Goal: Task Accomplishment & Management: Manage account settings

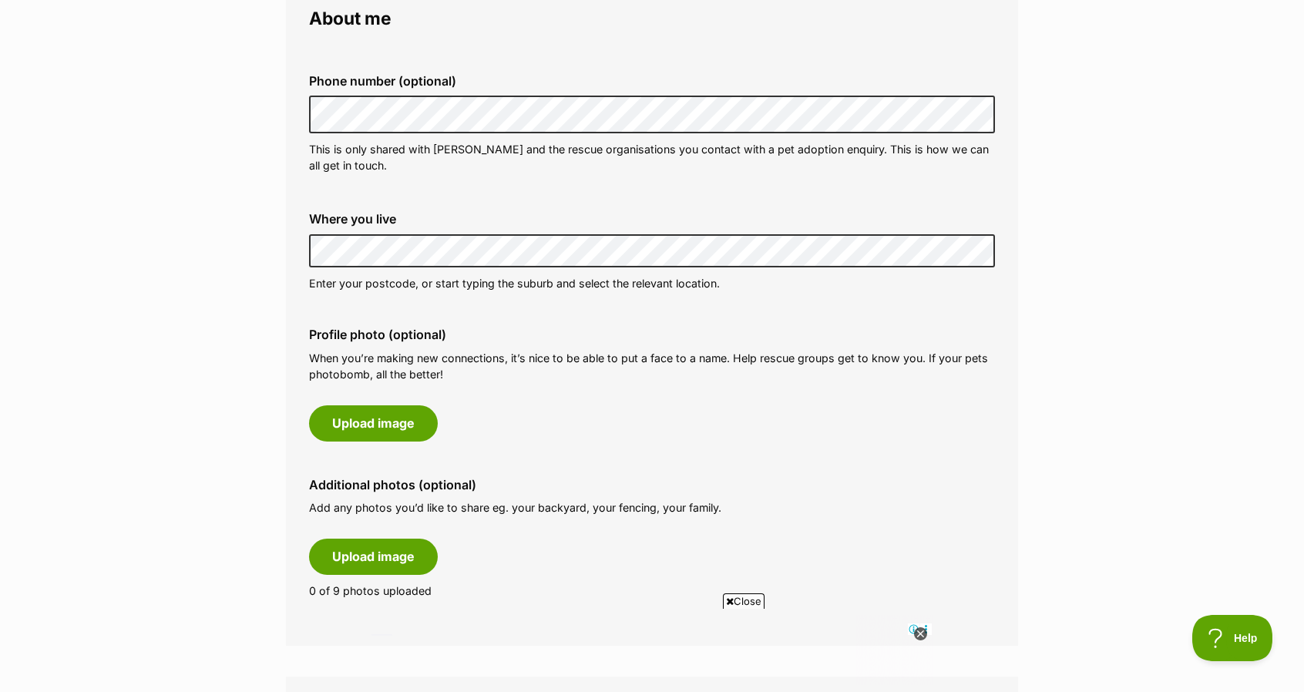
scroll to position [462, 0]
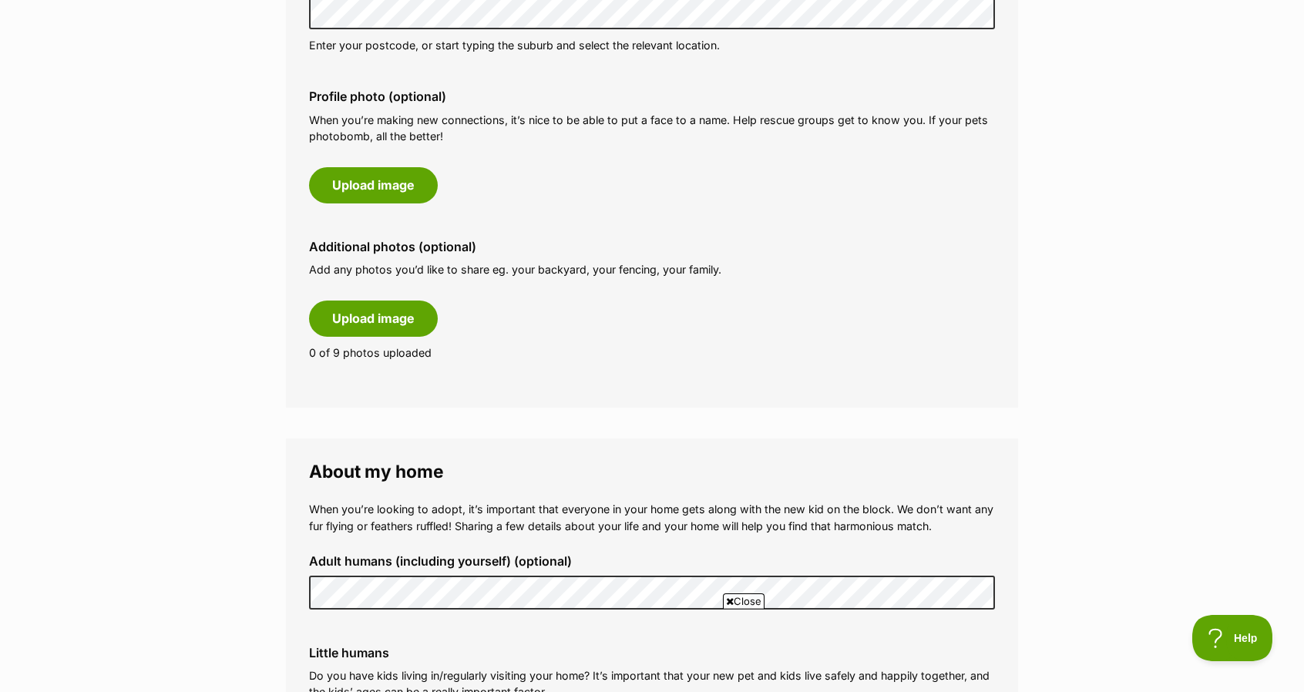
scroll to position [1002, 0]
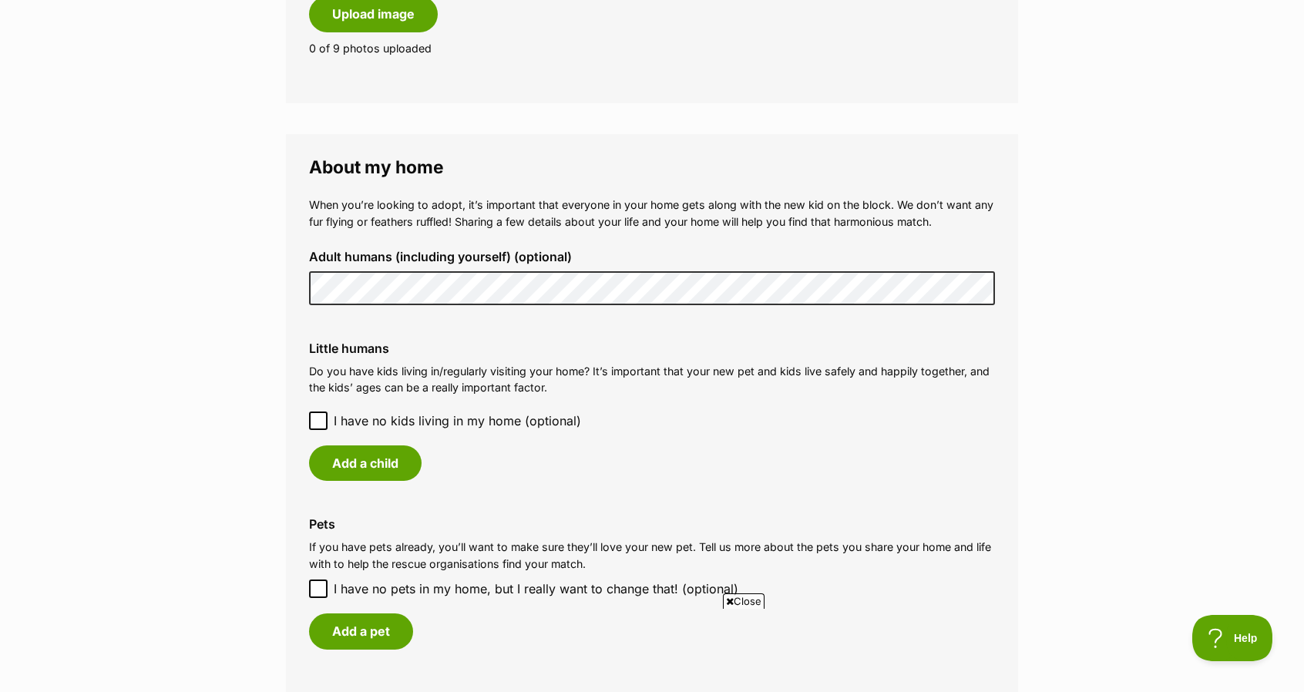
click at [300, 290] on div "Adult humans (including yourself) (optional)" at bounding box center [652, 277] width 710 height 80
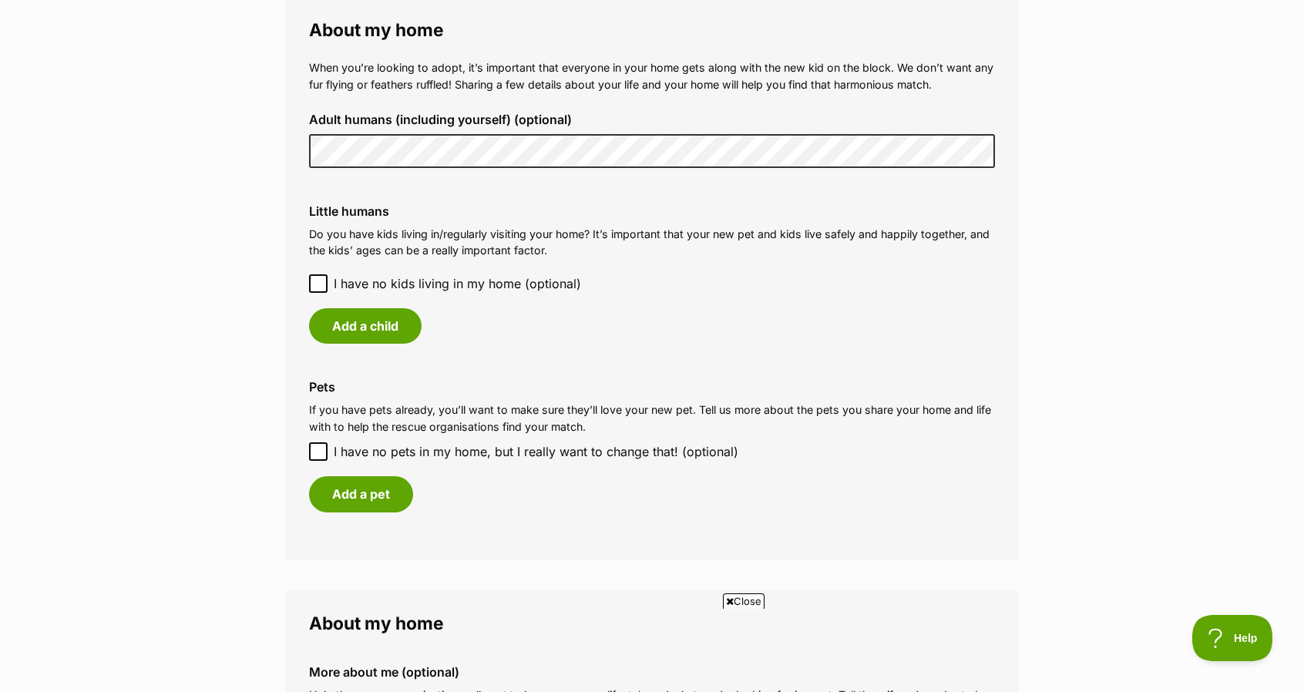
scroll to position [1156, 0]
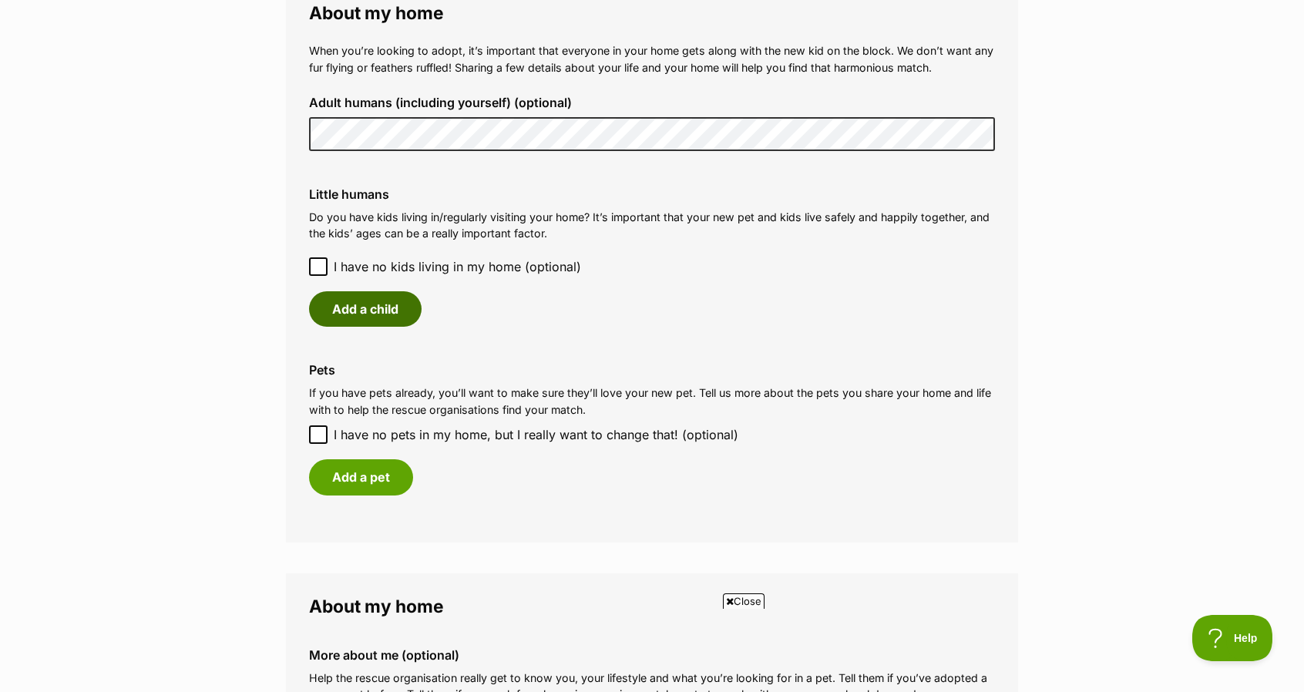
click at [376, 304] on button "Add a child" at bounding box center [365, 308] width 113 height 35
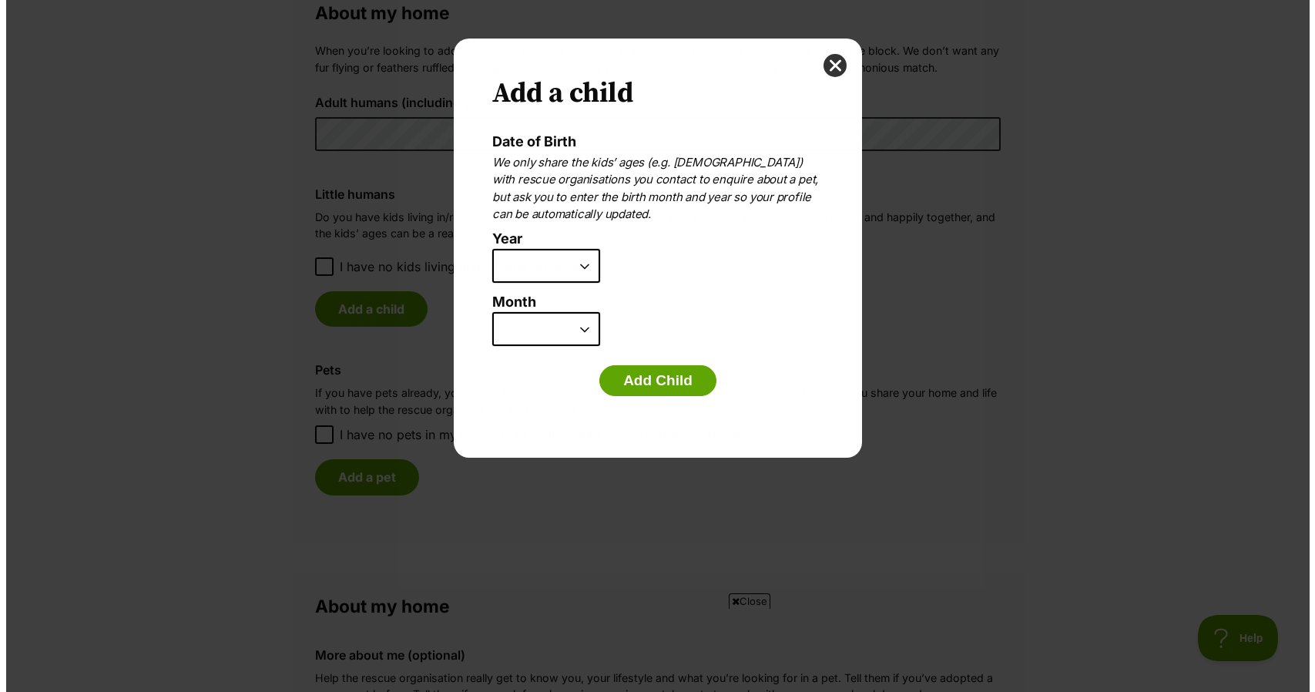
scroll to position [0, 0]
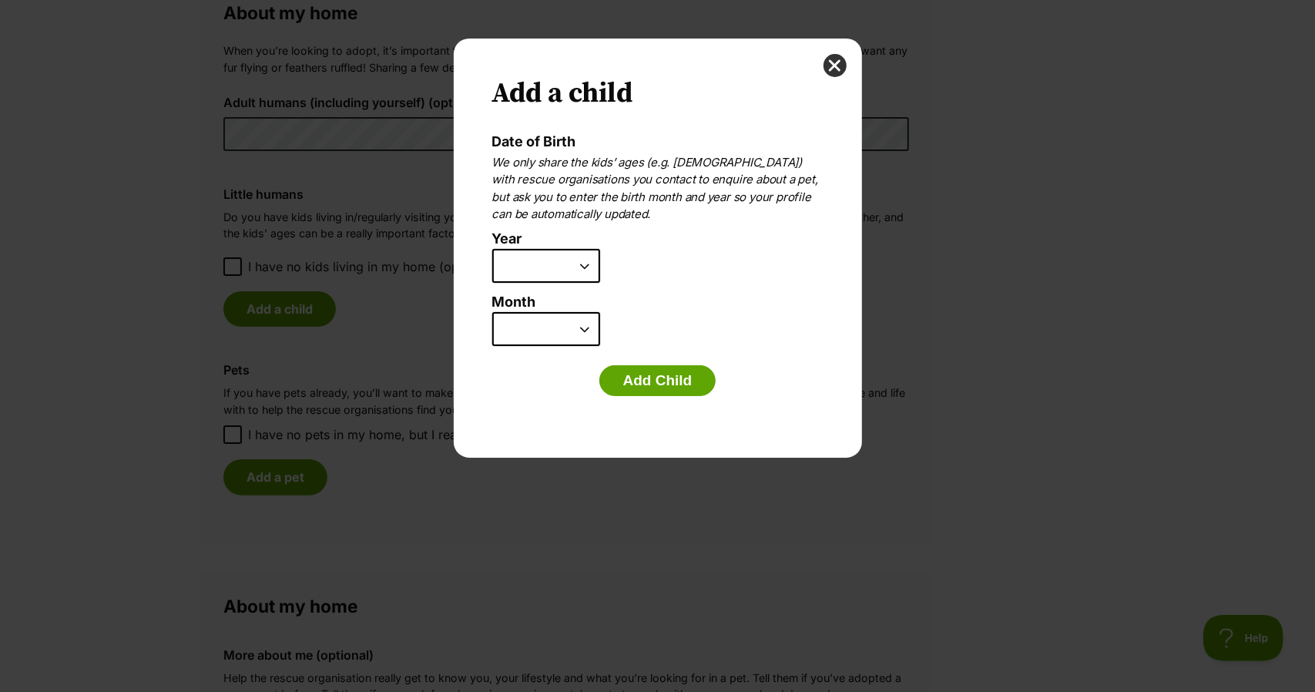
click at [587, 270] on select "2025 2024 2023 2022 2021 2020 2019 2018 2017 2016 2015 2014 2013 2012 2011 2010…" at bounding box center [546, 266] width 108 height 34
select select "2011"
click at [492, 249] on select "2025 2024 2023 2022 2021 2020 2019 2018 2017 2016 2015 2014 2013 2012 2011 2010…" at bounding box center [546, 266] width 108 height 34
click at [525, 341] on select "January February March April May June July August September October November De…" at bounding box center [546, 329] width 108 height 34
select select "2"
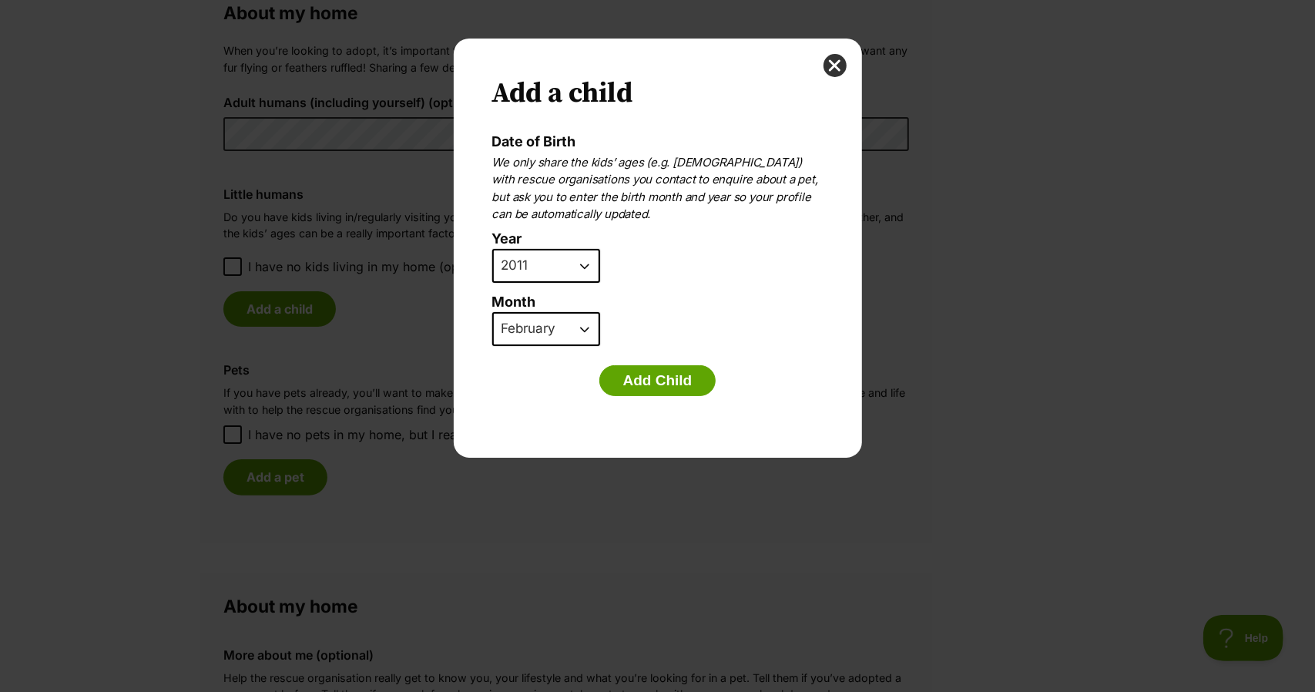
click at [492, 312] on select "January February March April May June July August September October November De…" at bounding box center [546, 329] width 108 height 34
click at [653, 373] on button "Add Child" at bounding box center [658, 380] width 117 height 31
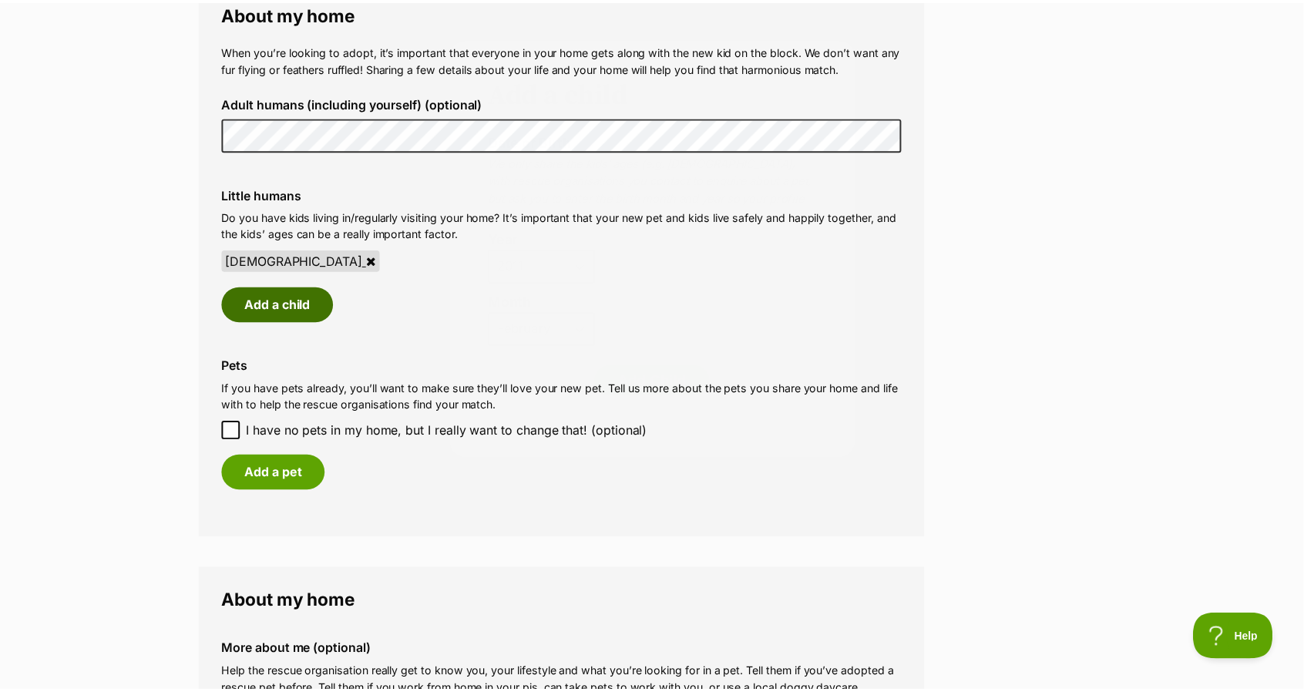
scroll to position [1156, 0]
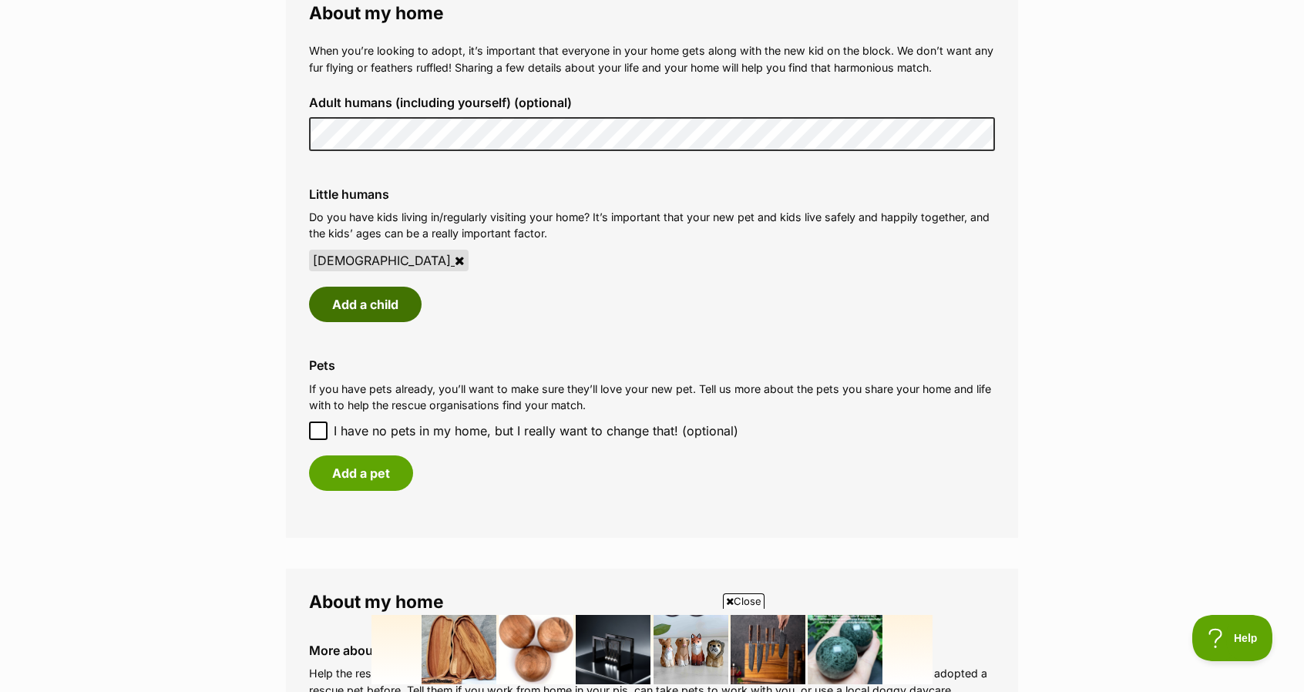
click at [375, 310] on button "Add a child" at bounding box center [365, 304] width 113 height 35
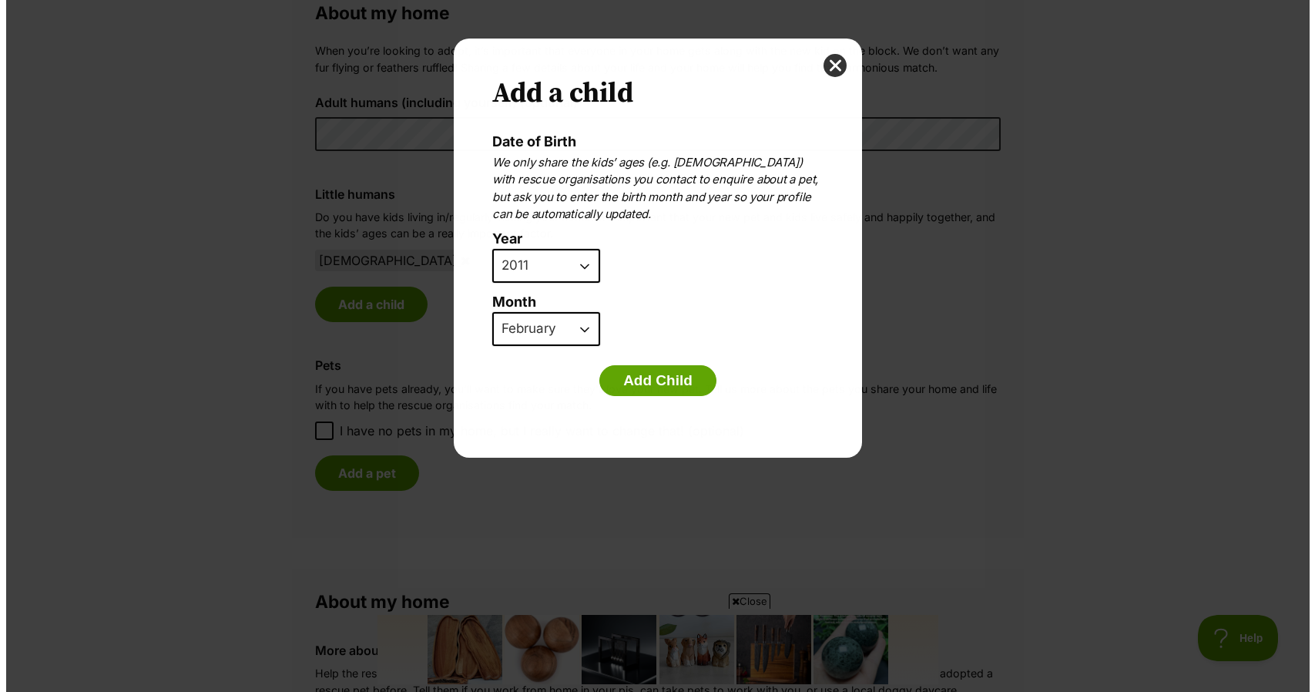
scroll to position [0, 0]
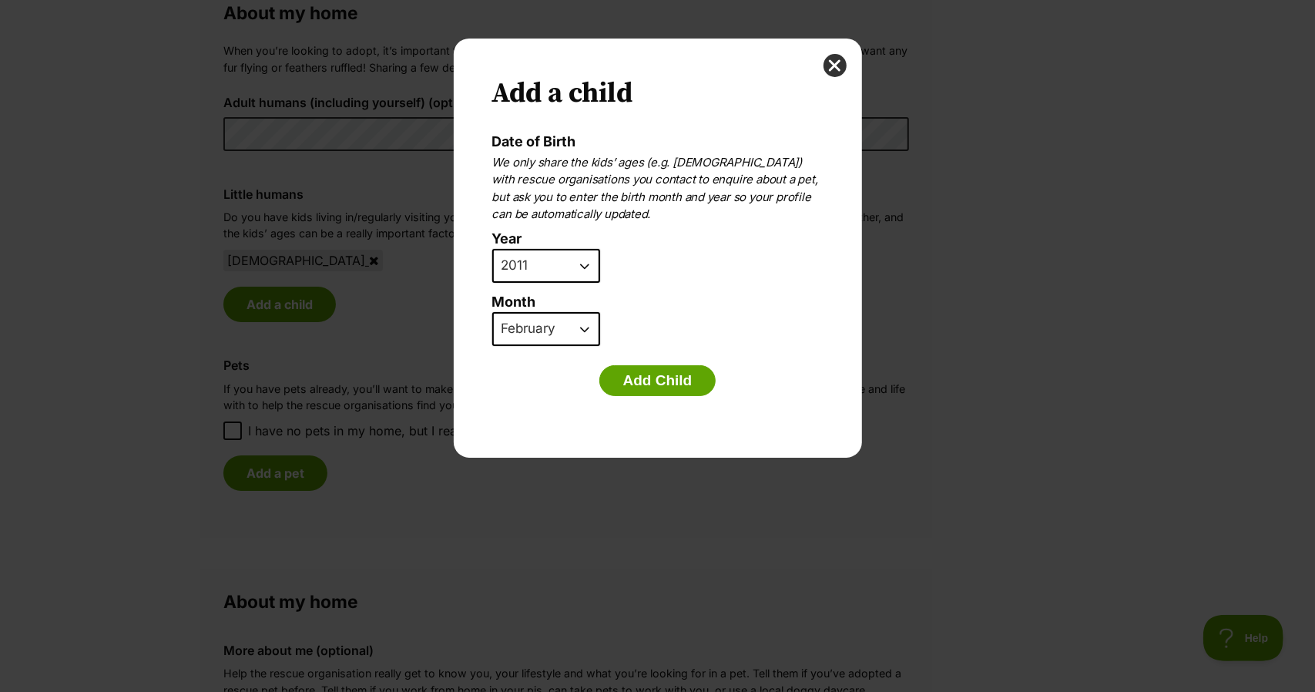
click at [549, 269] on select "2025 2024 2023 2022 2021 2020 2019 2018 2017 2016 2015 2014 2013 2012 2011 2010…" at bounding box center [546, 266] width 108 height 34
select select "2012"
click at [492, 249] on select "2025 2024 2023 2022 2021 2020 2019 2018 2017 2016 2015 2014 2013 2012 2011 2010…" at bounding box center [546, 266] width 108 height 34
click at [536, 338] on select "January February March April May June July August September October November De…" at bounding box center [546, 329] width 108 height 34
select select "8"
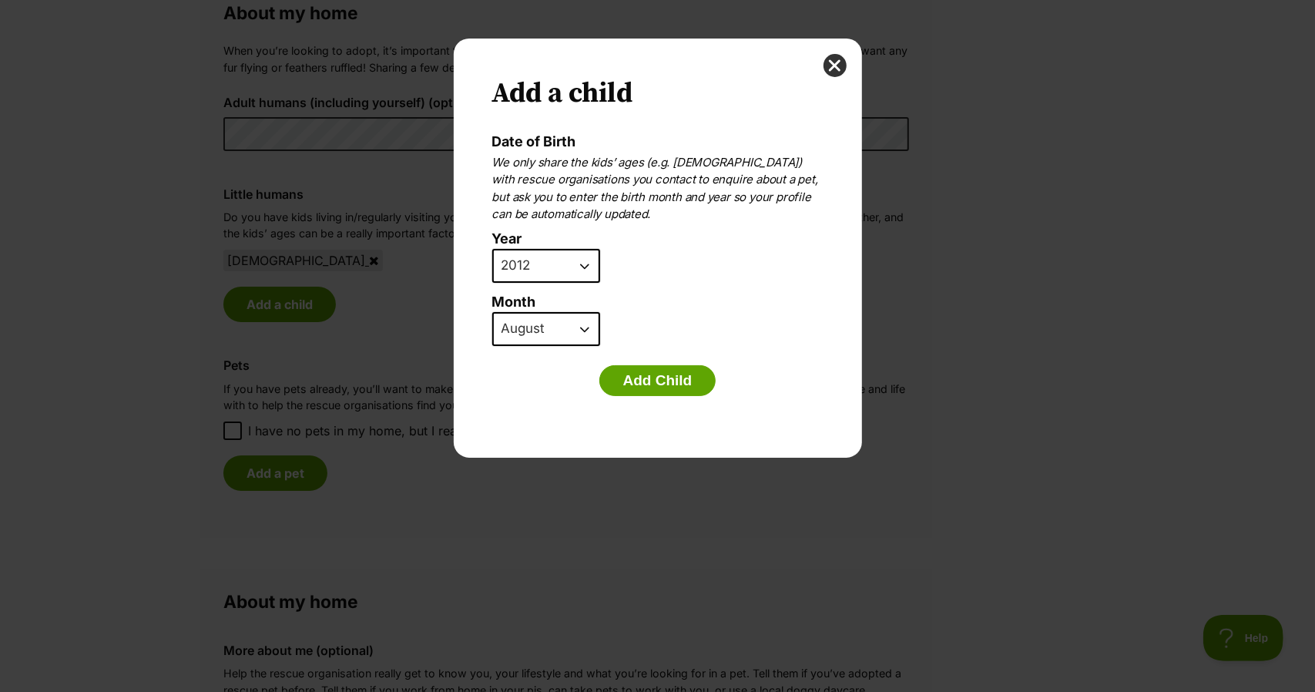
click at [492, 312] on select "January February March April May June July August September October November De…" at bounding box center [546, 329] width 108 height 34
click at [649, 386] on button "Add Child" at bounding box center [658, 380] width 117 height 31
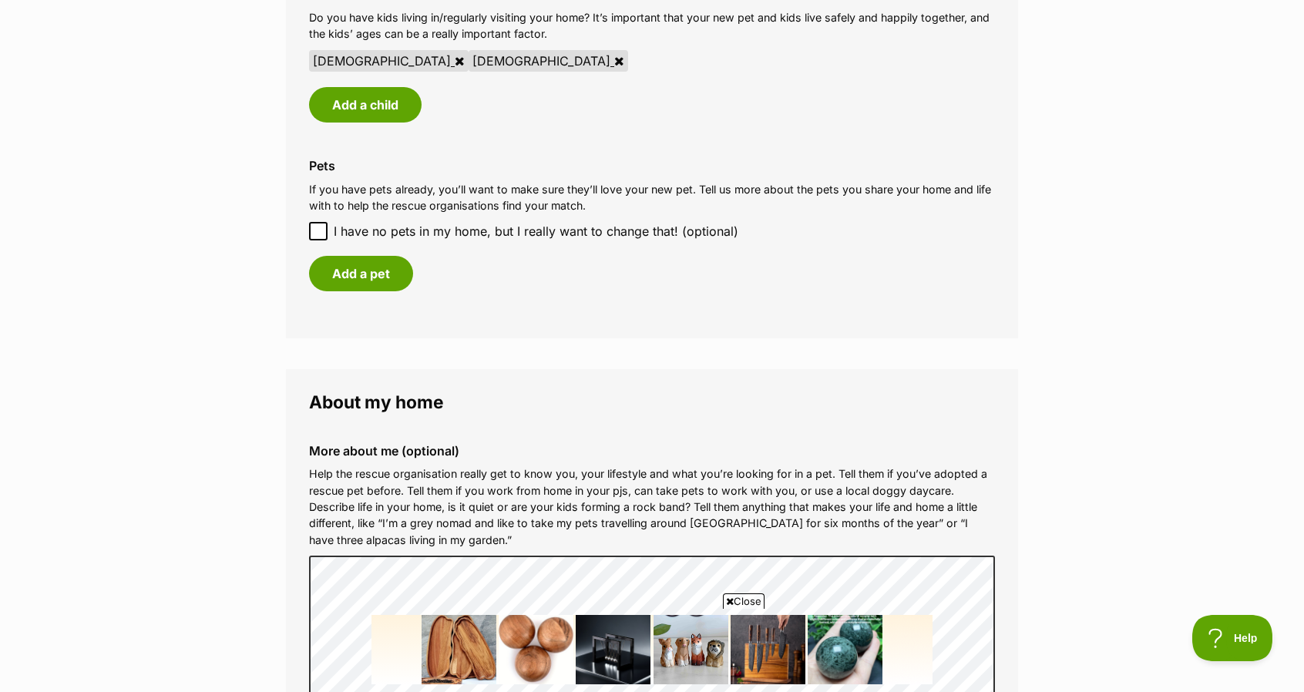
scroll to position [1464, 0]
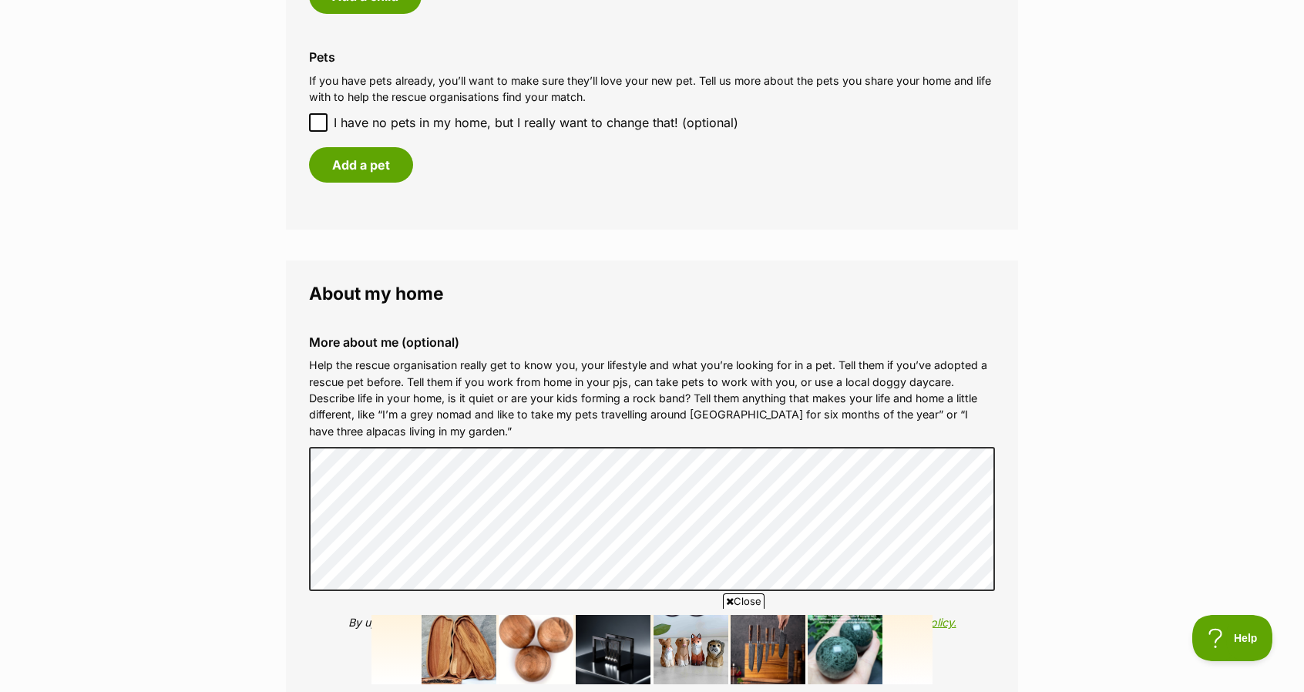
click at [316, 123] on icon at bounding box center [318, 122] width 11 height 11
click at [316, 123] on input "I have no pets in my home, but I really want to change that! (optional)" at bounding box center [318, 122] width 18 height 18
checkbox input "true"
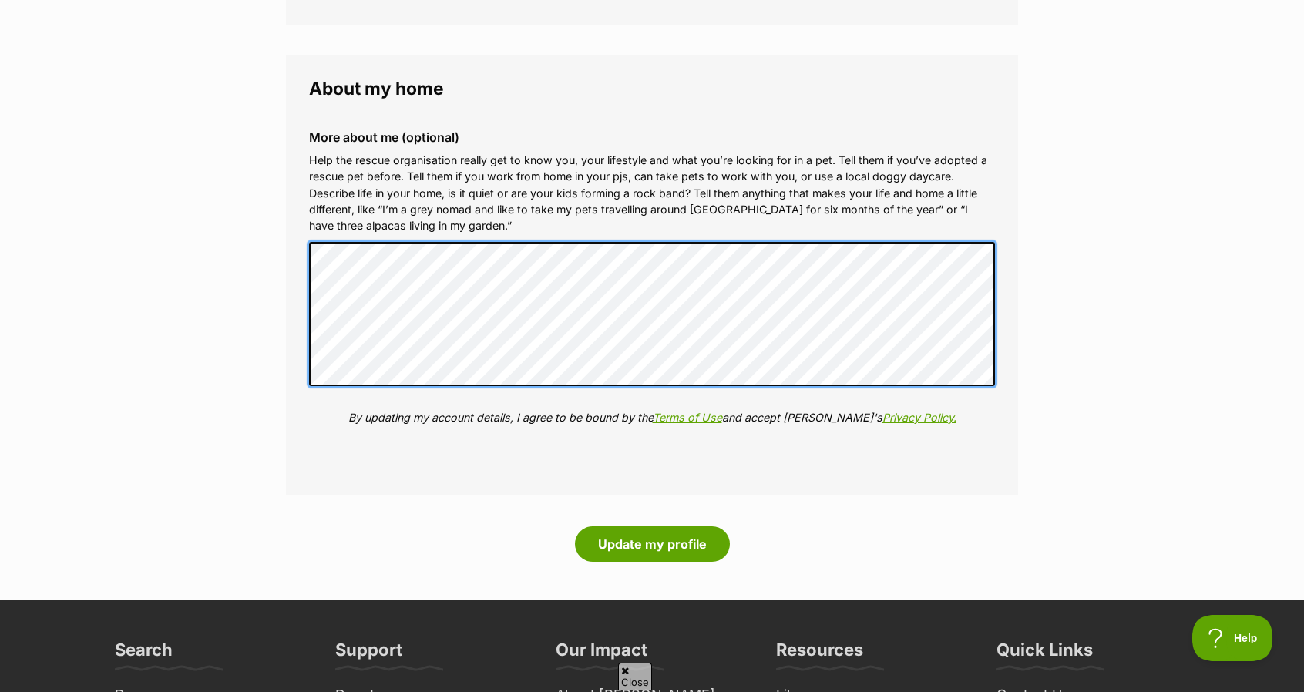
scroll to position [0, 0]
click at [343, 220] on div "More about me (optional) Help the rescue organisation really get to know you, y…" at bounding box center [652, 289] width 710 height 343
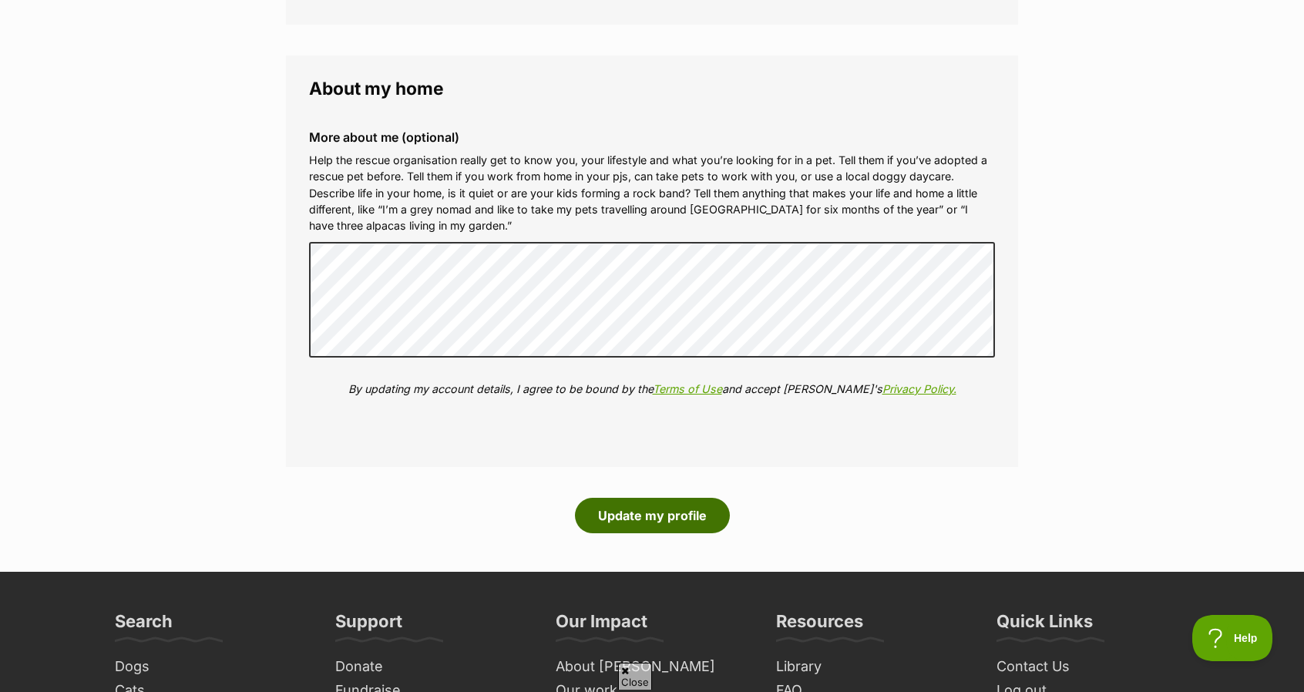
click at [633, 509] on button "Update my profile" at bounding box center [652, 515] width 155 height 35
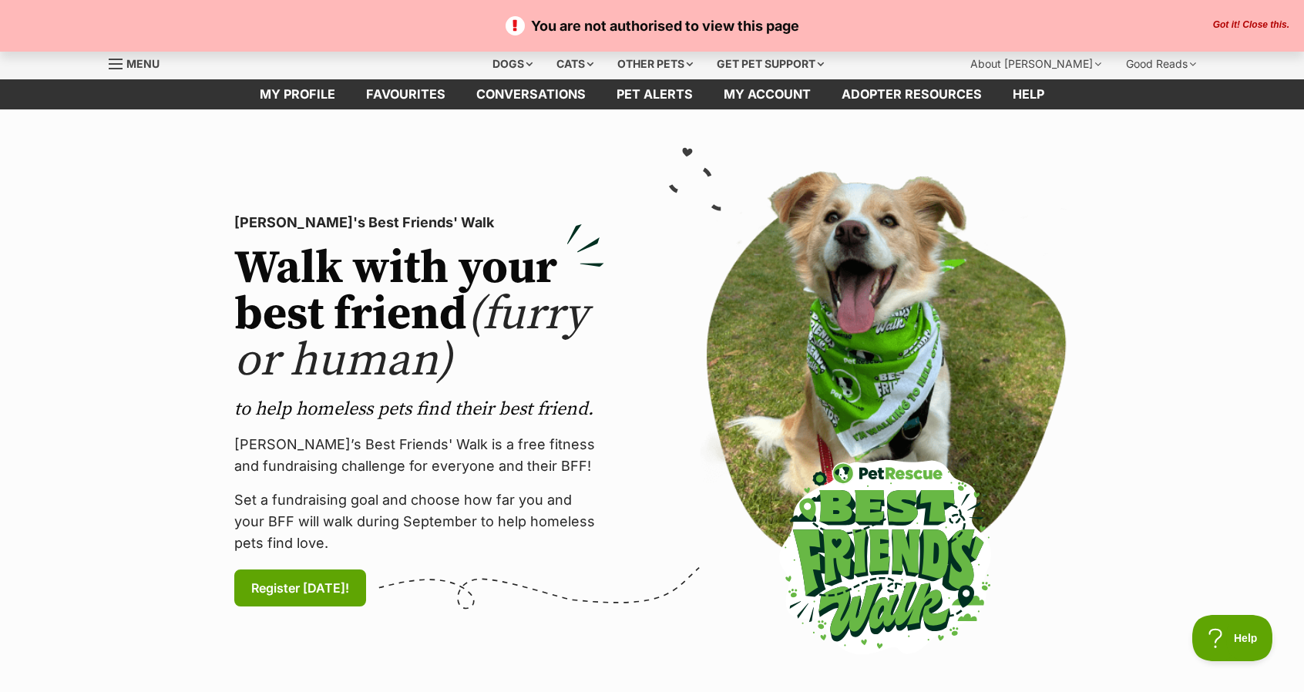
click at [1246, 21] on button "Got it! Close this." at bounding box center [1251, 25] width 86 height 12
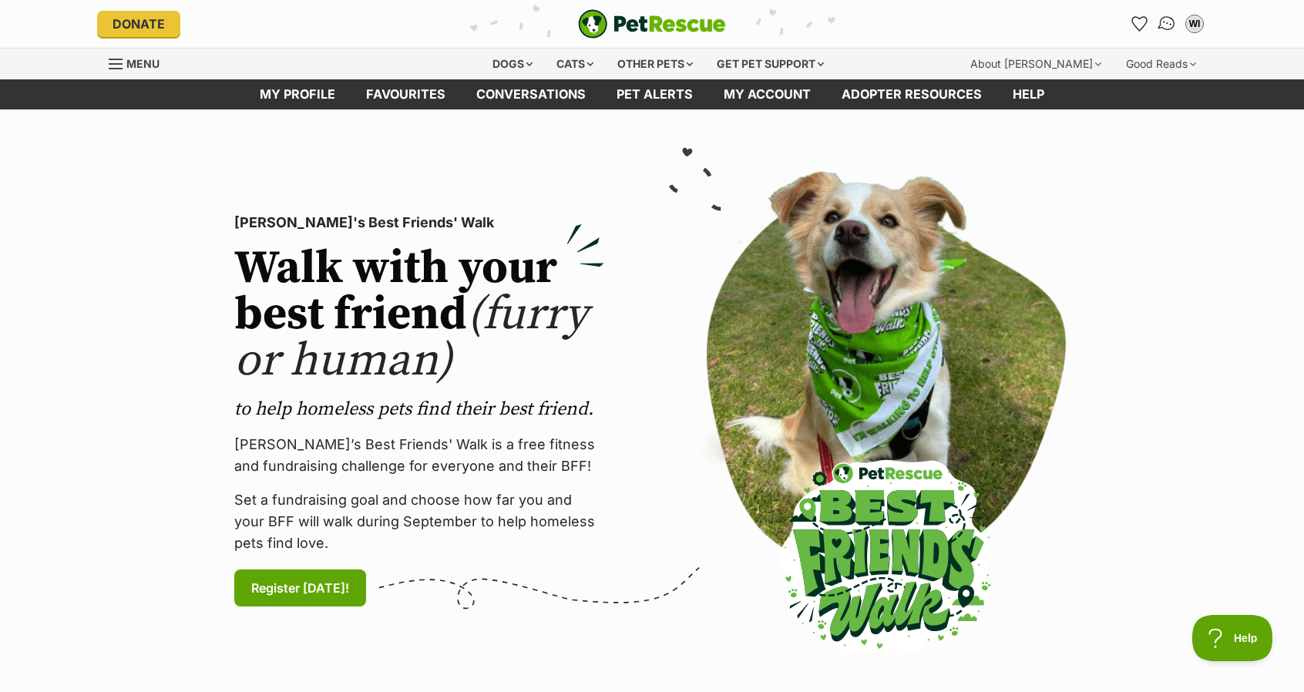
click at [1165, 22] on img "Conversations" at bounding box center [1167, 24] width 21 height 20
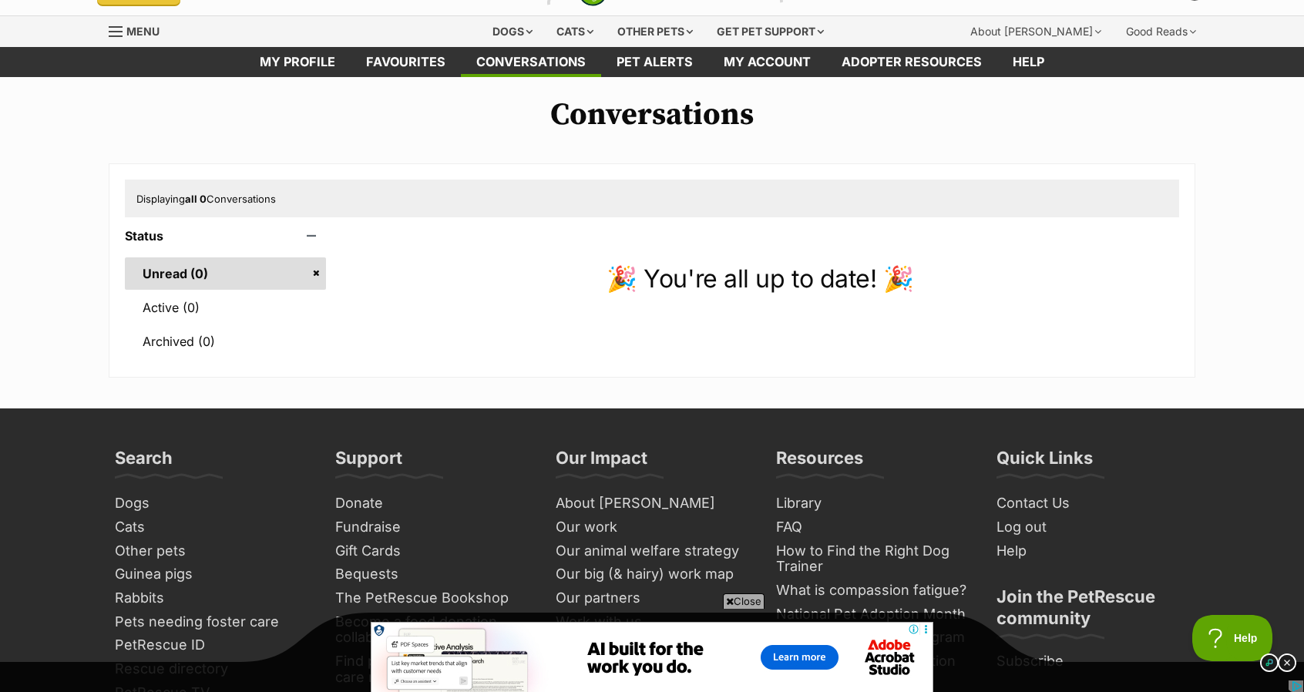
scroll to position [231, 0]
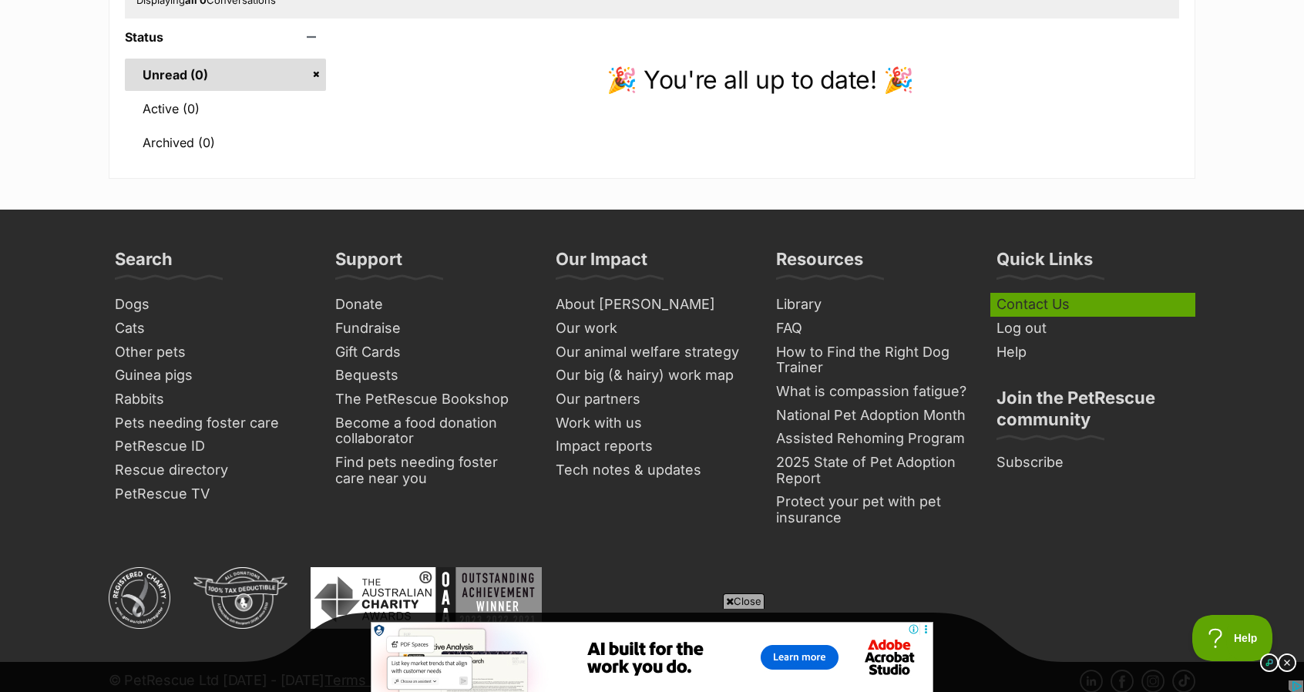
click at [1019, 308] on link "Contact Us" at bounding box center [1092, 305] width 205 height 24
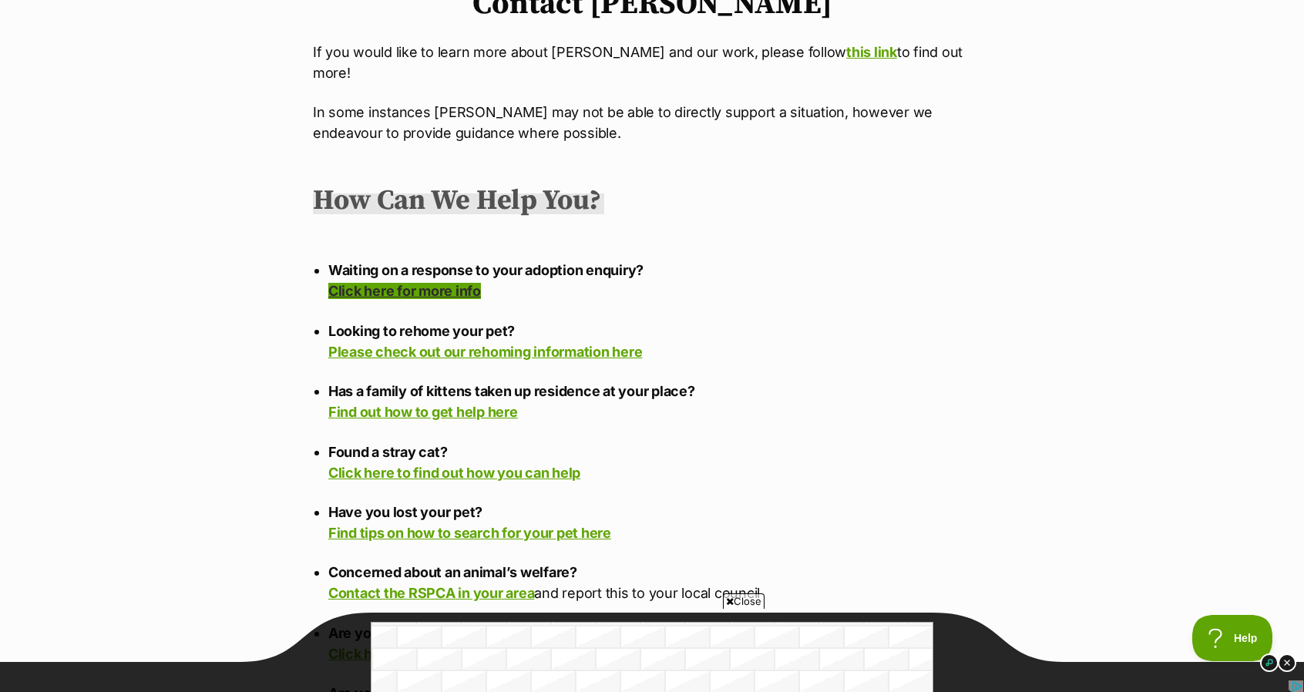
click at [397, 283] on link "Click here for more info" at bounding box center [404, 291] width 153 height 16
